Goal: Information Seeking & Learning: Learn about a topic

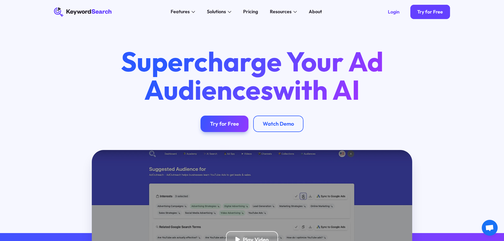
click at [85, 15] on icon "KeywordSearch" at bounding box center [83, 12] width 58 height 10
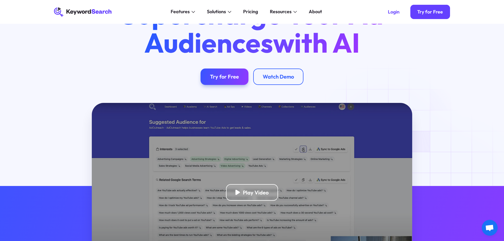
scroll to position [26, 0]
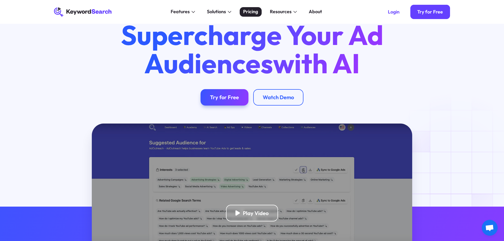
click at [256, 10] on div "Pricing" at bounding box center [250, 11] width 15 height 7
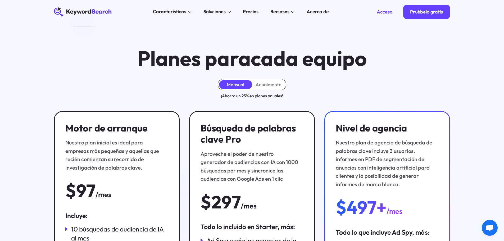
click at [82, 11] on icon at bounding box center [80, 11] width 21 height 5
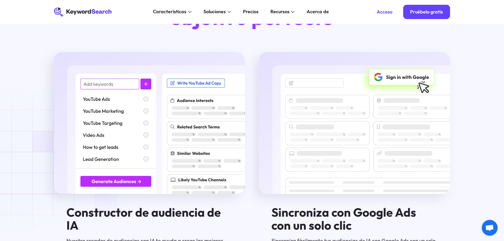
scroll to position [872, 0]
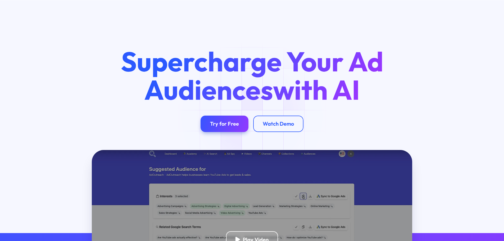
scroll to position [26, 0]
